Goal: Transaction & Acquisition: Purchase product/service

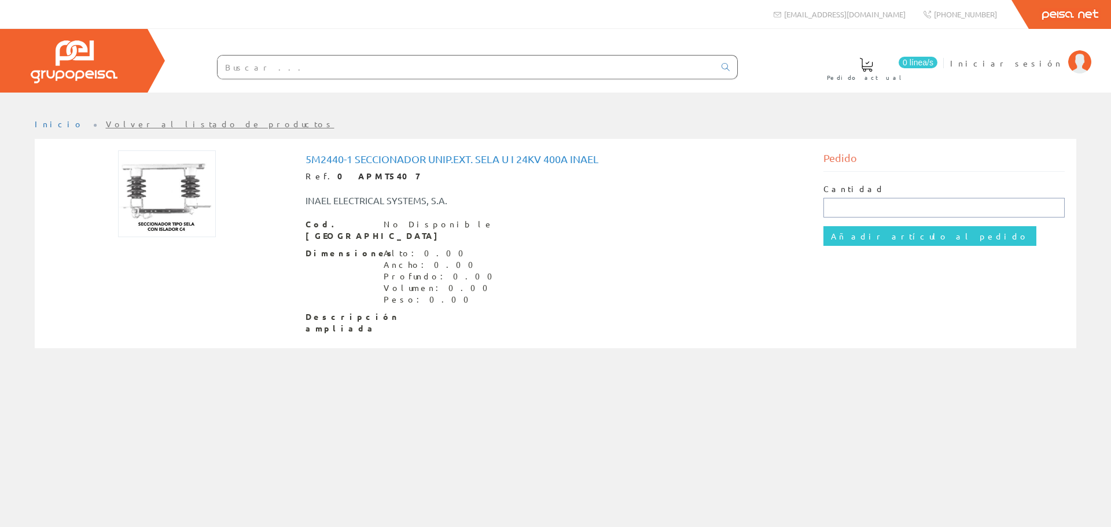
click at [832, 208] on input "text" at bounding box center [944, 208] width 242 height 20
type input "1"
click at [823, 226] on input "Añadir artículo al pedido" at bounding box center [929, 236] width 213 height 20
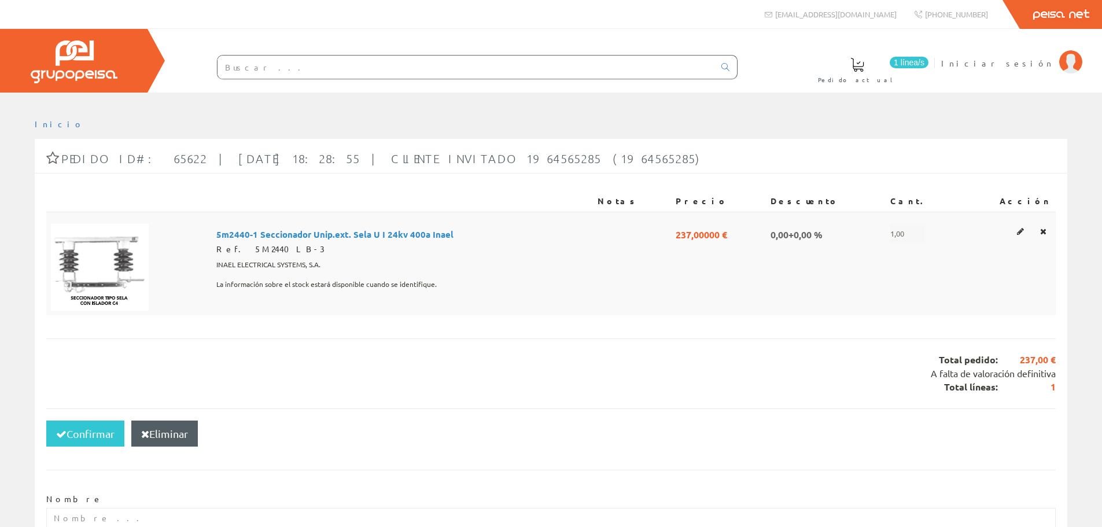
click at [88, 267] on img at bounding box center [100, 267] width 98 height 87
